Goal: Communication & Community: Answer question/provide support

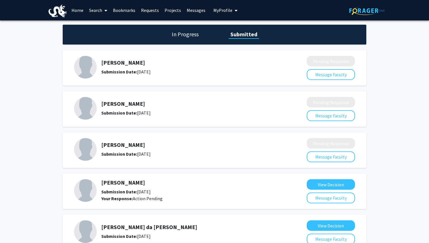
click at [152, 15] on link "Requests" at bounding box center [150, 10] width 24 height 20
click at [152, 12] on link "Requests" at bounding box center [150, 10] width 24 height 20
click at [151, 10] on link "Requests" at bounding box center [150, 10] width 24 height 20
click at [203, 7] on link "Messages" at bounding box center [196, 10] width 24 height 20
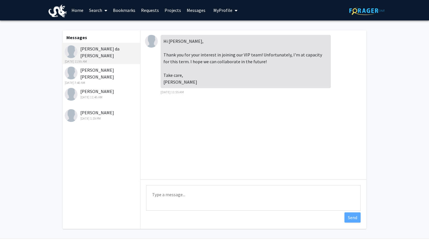
click at [159, 190] on textarea "Type a message" at bounding box center [253, 198] width 214 height 26
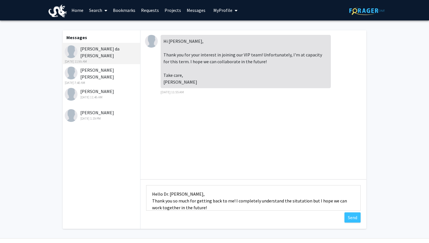
scroll to position [7, 0]
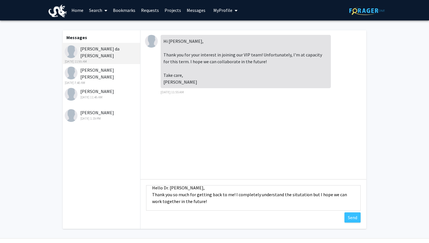
click at [288, 195] on textarea "Hello Dr. [PERSON_NAME], Thank you so much for getting back to me! I completely…" at bounding box center [253, 198] width 214 height 26
click at [310, 205] on textarea "Hello Dr. [PERSON_NAME], Thank you so much for getting back to me! I completely…" at bounding box center [253, 198] width 214 height 26
click at [308, 195] on textarea "Hello Dr. [PERSON_NAME], Thank you so much for getting back to me! I completely…" at bounding box center [253, 198] width 214 height 26
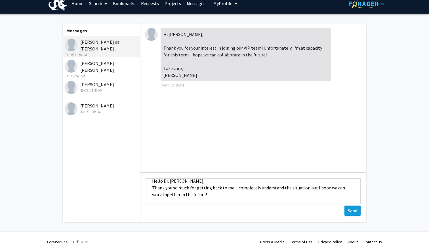
type textarea "Hello Dr. [PERSON_NAME], Thank you so much for getting back to me! I completely…"
click at [355, 211] on button "Send" at bounding box center [352, 210] width 16 height 10
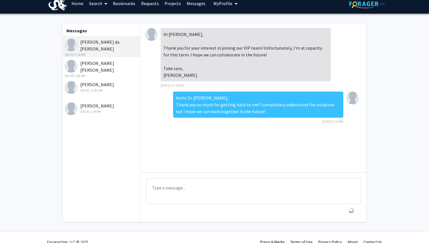
scroll to position [0, 0]
click at [105, 63] on div "[PERSON_NAME] [PERSON_NAME] [DATE] 7:40 AM" at bounding box center [102, 69] width 74 height 19
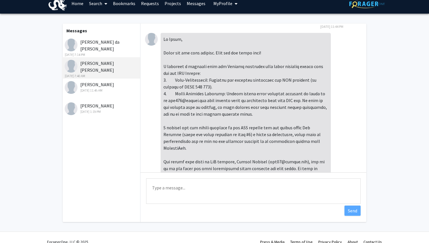
scroll to position [220, 0]
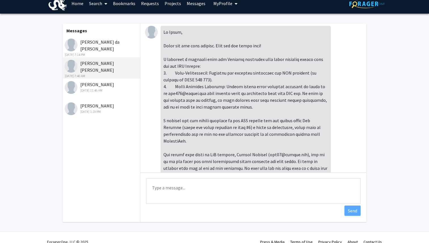
click at [163, 190] on textarea "Type a message" at bounding box center [253, 191] width 214 height 26
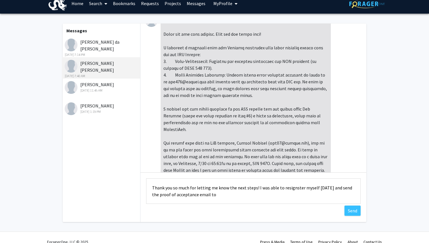
scroll to position [234, 0]
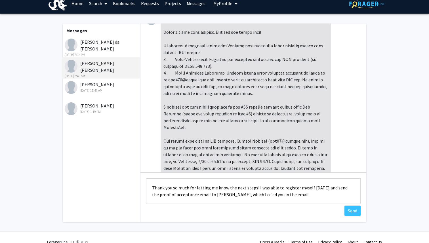
click at [217, 195] on textarea "Thank you so much for letting me know the next steps! I was able to register my…" at bounding box center [253, 191] width 214 height 26
click at [308, 188] on textarea "Thank you so much for letting me know the next steps! I was able to register my…" at bounding box center [253, 191] width 214 height 26
click at [329, 198] on textarea "Thank you so much for letting me know the next steps! I was able to register my…" at bounding box center [253, 191] width 214 height 26
drag, startPoint x: 238, startPoint y: 141, endPoint x: 267, endPoint y: 141, distance: 29.8
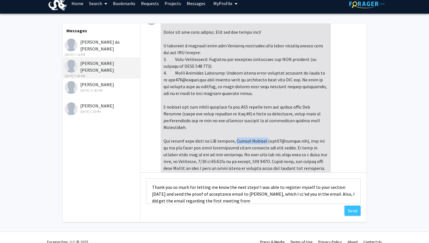
click at [267, 141] on div at bounding box center [245, 134] width 170 height 244
copy div "[PERSON_NAME]"
click at [225, 200] on textarea "Thank you so much for letting me know the next steps! I was able to register my…" at bounding box center [253, 191] width 214 height 26
paste textarea "[PERSON_NAME]"
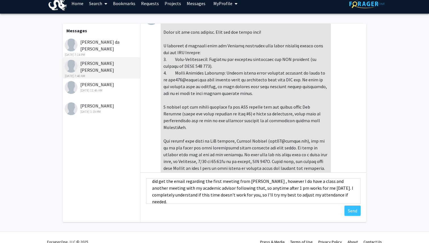
scroll to position [20, 0]
click at [248, 181] on textarea "Thank you so much for letting me know the next steps! I was able to register my…" at bounding box center [253, 191] width 214 height 26
click at [228, 195] on textarea "Thank you so much for letting me know the next steps! I was able to register my…" at bounding box center [253, 191] width 214 height 26
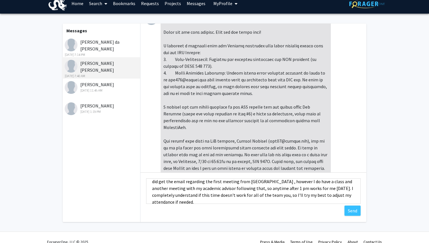
click at [259, 195] on textarea "Thank you so much for letting me know the next steps! I was able to register my…" at bounding box center [253, 191] width 214 height 26
type textarea "Thank you so much for letting me know the next steps! I was able to register my…"
click at [353, 211] on button "Send" at bounding box center [352, 210] width 16 height 10
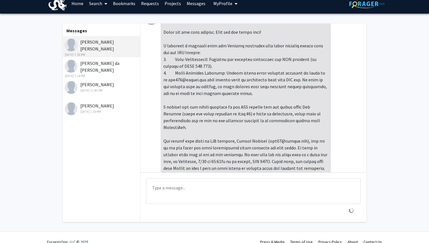
scroll to position [395, 0]
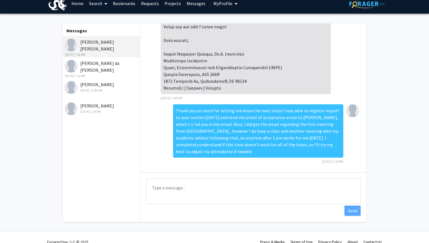
click at [102, 87] on div "[PERSON_NAME] [DATE] 11:45 AM" at bounding box center [102, 87] width 74 height 12
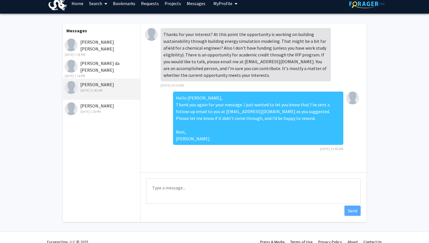
click at [104, 105] on div "[PERSON_NAME] [DATE] 1:19 PM" at bounding box center [102, 108] width 74 height 12
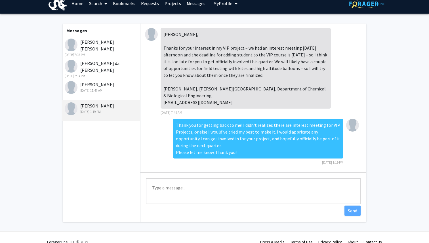
scroll to position [1, 0]
